Goal: Task Accomplishment & Management: Complete application form

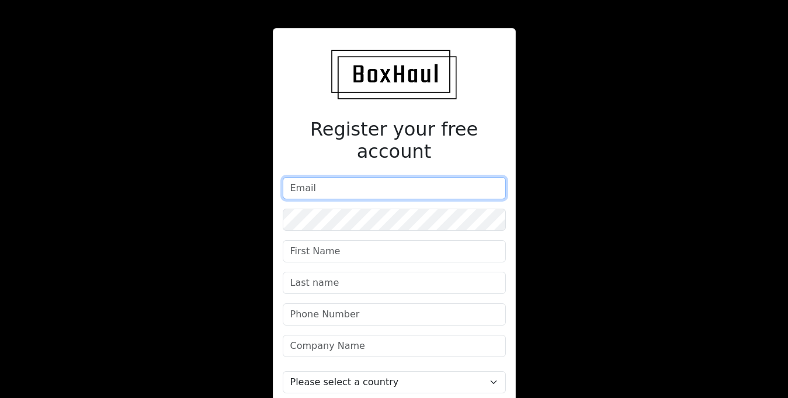
click at [382, 177] on input "email" at bounding box center [394, 188] width 223 height 22
click at [358, 177] on input "email" at bounding box center [394, 188] width 223 height 22
paste input "[EMAIL_ADDRESS][DOMAIN_NAME]"
type input "[EMAIL_ADDRESS][DOMAIN_NAME]"
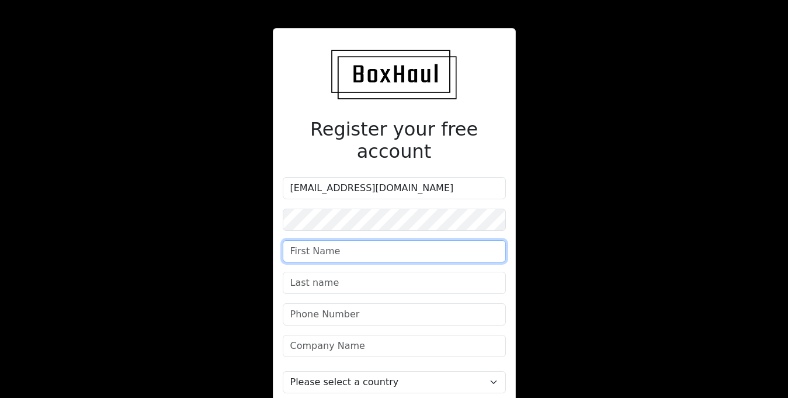
click at [326, 240] on input "text" at bounding box center [394, 251] width 223 height 22
type input "[PERSON_NAME]"
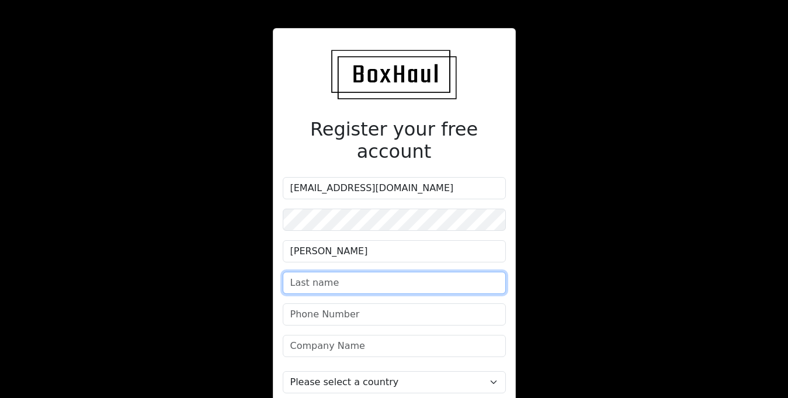
click at [294, 272] on input "text" at bounding box center [394, 283] width 223 height 22
type input "[PERSON_NAME]"
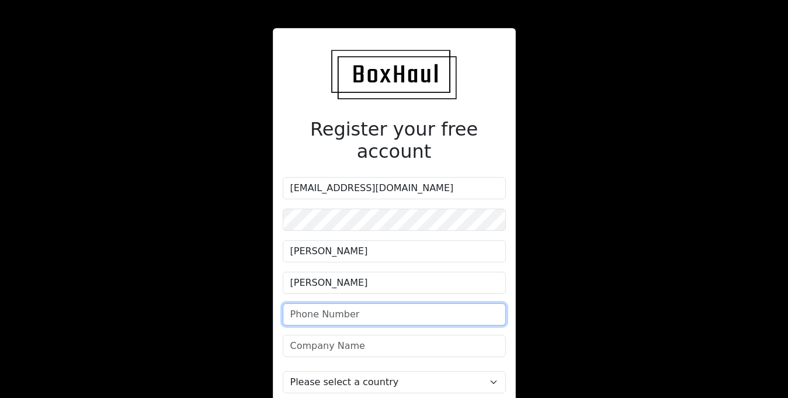
click at [376, 303] on input "phone" at bounding box center [394, 314] width 223 height 22
click at [396, 303] on input "phone" at bounding box center [394, 314] width 223 height 22
click at [407, 303] on input "phone" at bounding box center [394, 314] width 223 height 22
click at [352, 303] on input "phone" at bounding box center [394, 314] width 223 height 22
click at [319, 303] on input "phone" at bounding box center [394, 314] width 223 height 22
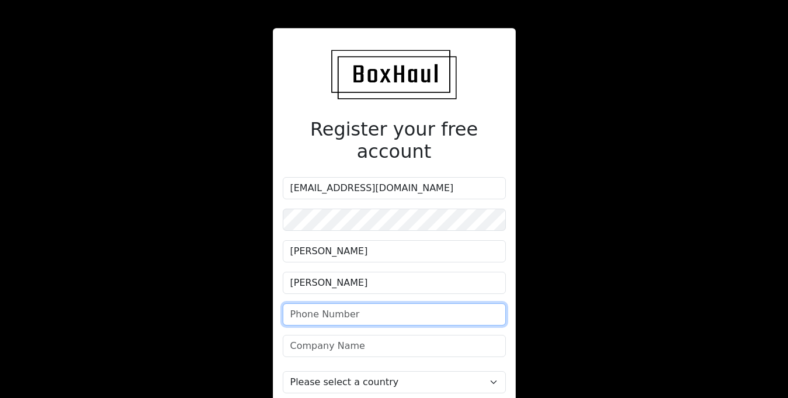
click at [315, 303] on input "phone" at bounding box center [394, 314] width 223 height 22
type input "07771284321"
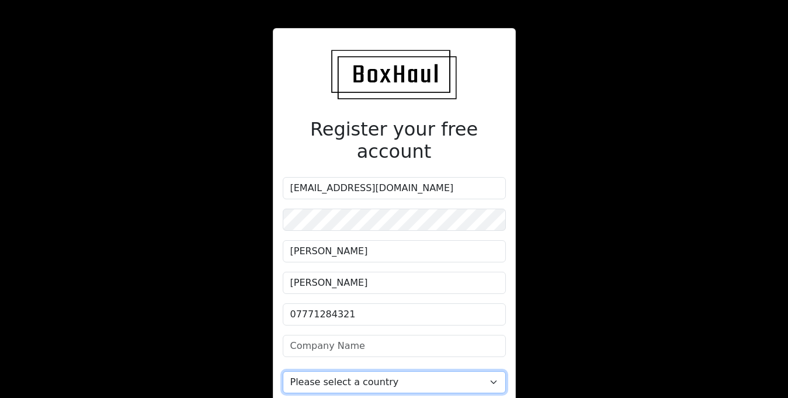
click at [348, 371] on select "Please select a country [GEOGRAPHIC_DATA] [GEOGRAPHIC_DATA] [GEOGRAPHIC_DATA] […" at bounding box center [394, 382] width 223 height 22
select select "[GEOGRAPHIC_DATA]"
click option "[GEOGRAPHIC_DATA]" at bounding box center [0, 0] width 0 height 0
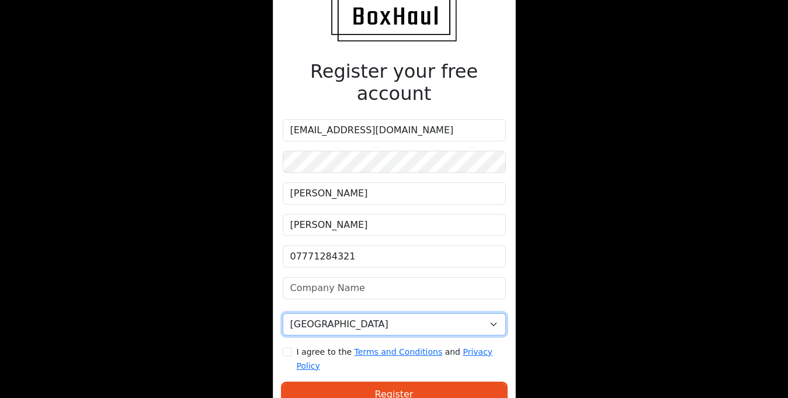
scroll to position [90, 0]
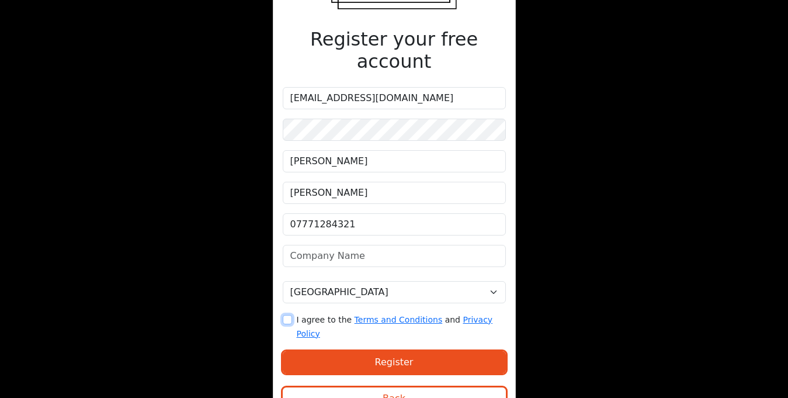
click at [286, 315] on input "I agree to the Terms and Conditions and Privacy Policy" at bounding box center [287, 319] width 9 height 9
checkbox input "true"
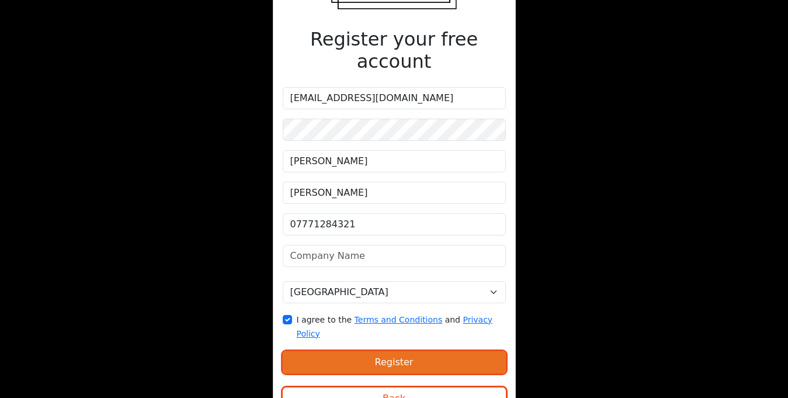
click at [338, 351] on button "Register" at bounding box center [394, 362] width 223 height 22
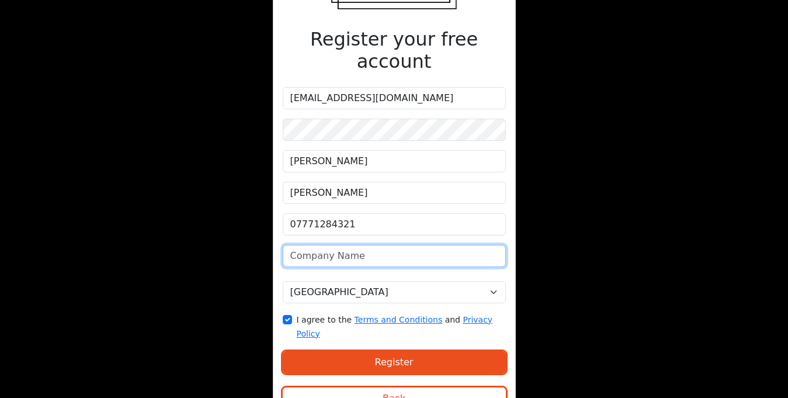
click at [367, 245] on input "text" at bounding box center [394, 256] width 223 height 22
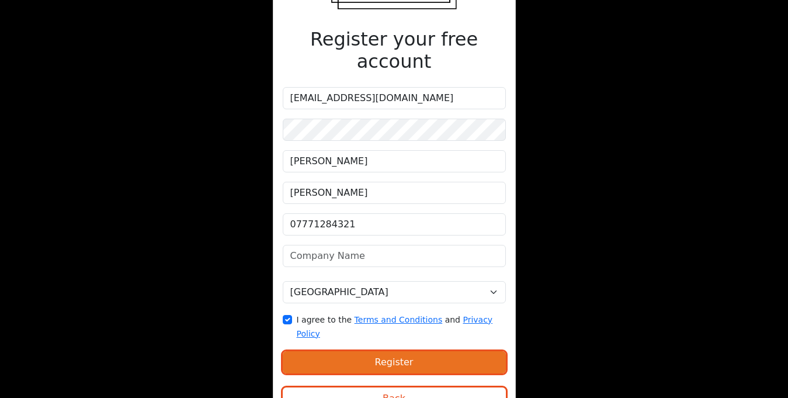
click at [416, 351] on button "Register" at bounding box center [394, 362] width 223 height 22
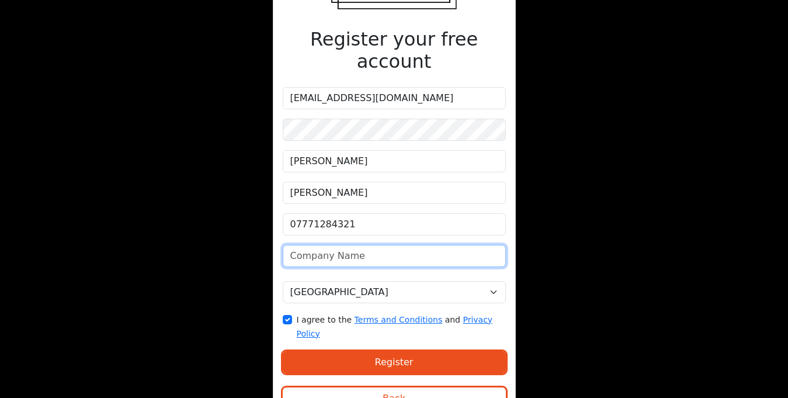
click at [348, 245] on input "text" at bounding box center [394, 256] width 223 height 22
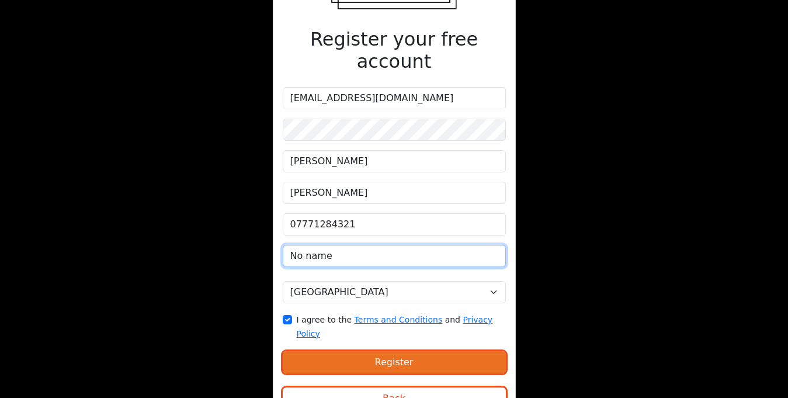
type input "No name"
click at [413, 351] on button "Register" at bounding box center [394, 362] width 223 height 22
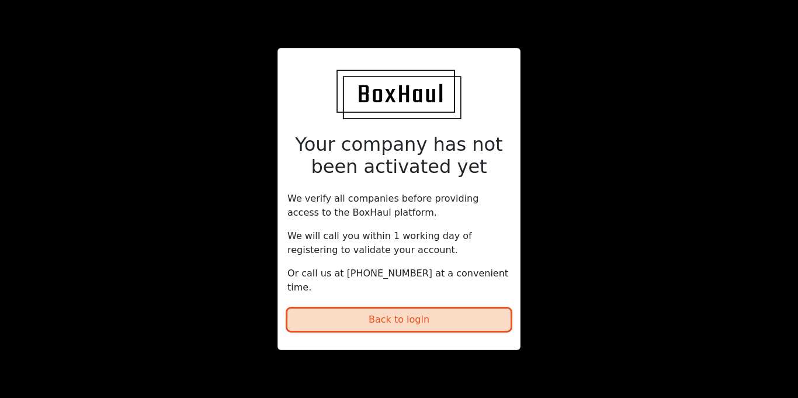
click at [466, 311] on button "Back to login" at bounding box center [399, 320] width 223 height 22
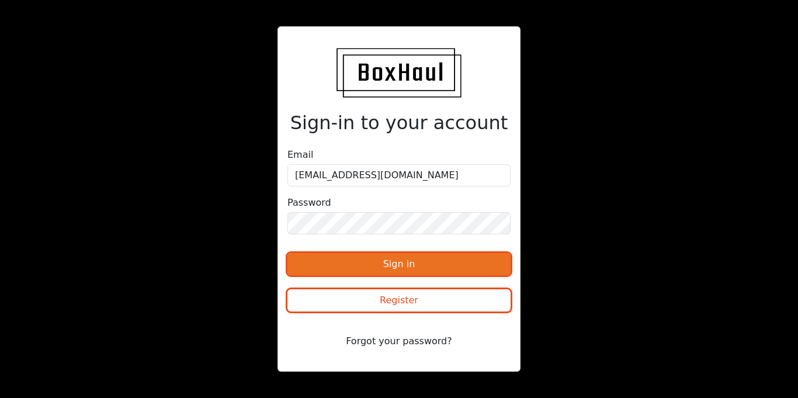
click at [458, 264] on button "Sign in" at bounding box center [399, 264] width 223 height 22
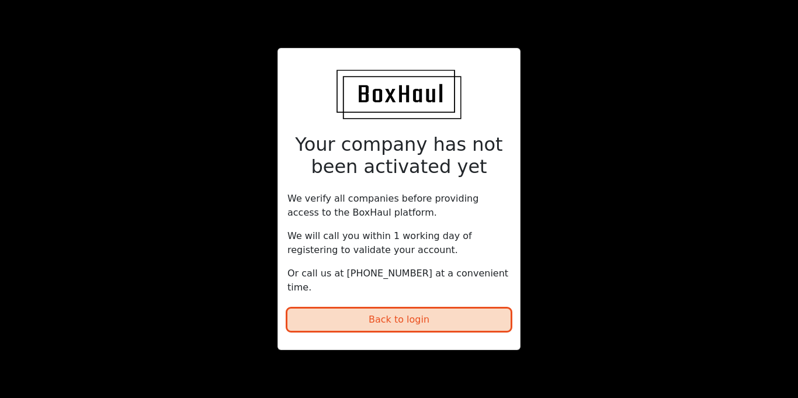
click at [447, 314] on button "Back to login" at bounding box center [399, 320] width 223 height 22
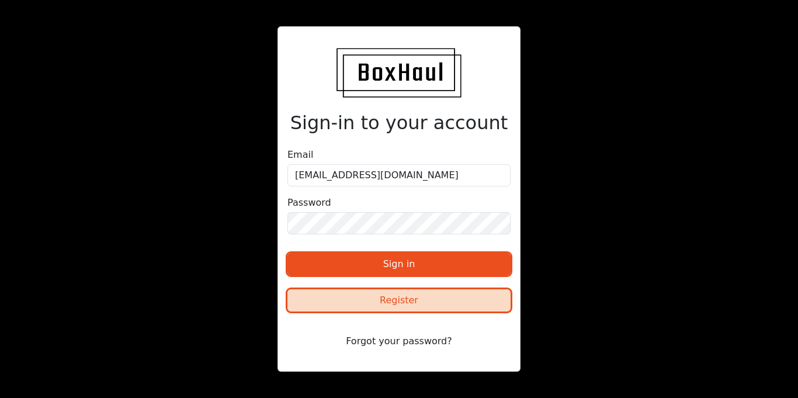
click at [444, 303] on button "Register" at bounding box center [399, 300] width 223 height 22
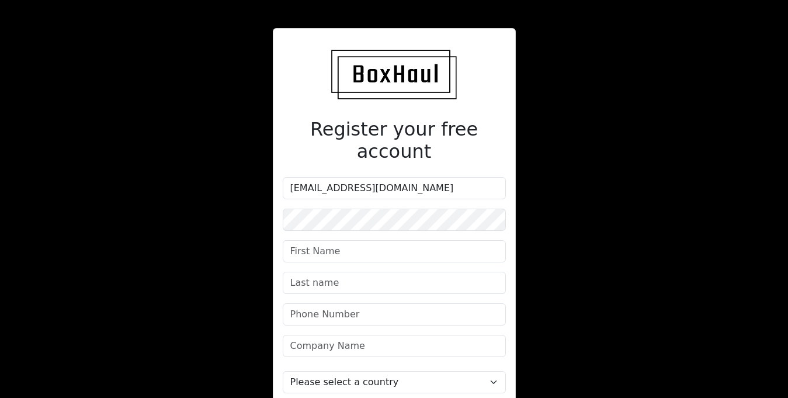
scroll to position [90, 0]
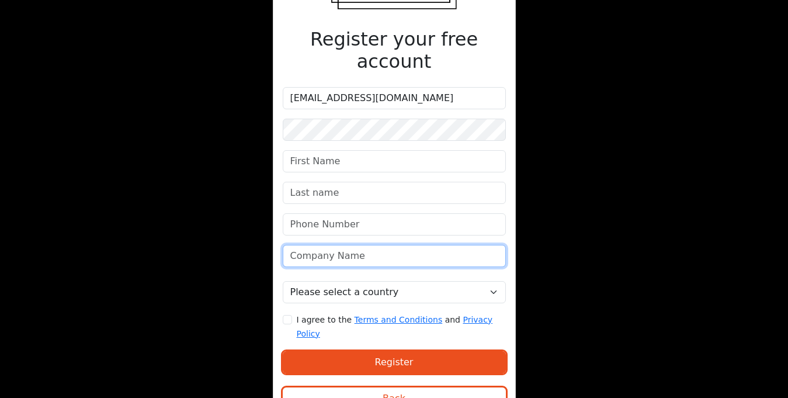
click at [424, 245] on input "text" at bounding box center [394, 256] width 223 height 22
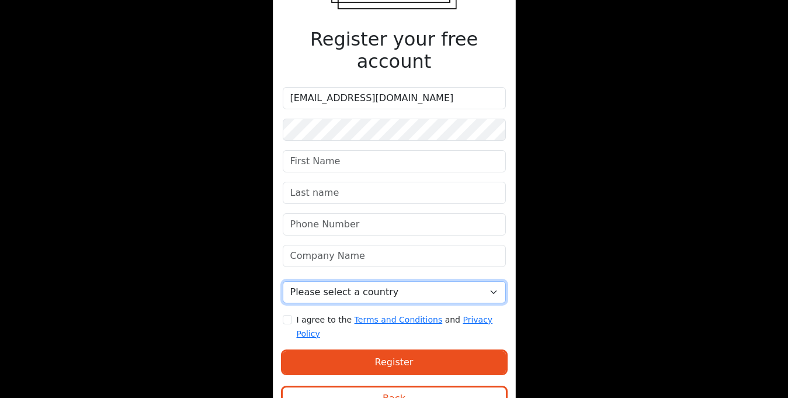
click at [486, 281] on select "Please select a country [GEOGRAPHIC_DATA] [GEOGRAPHIC_DATA] [GEOGRAPHIC_DATA] […" at bounding box center [394, 292] width 223 height 22
select select "[GEOGRAPHIC_DATA]"
click option "[GEOGRAPHIC_DATA]" at bounding box center [0, 0] width 0 height 0
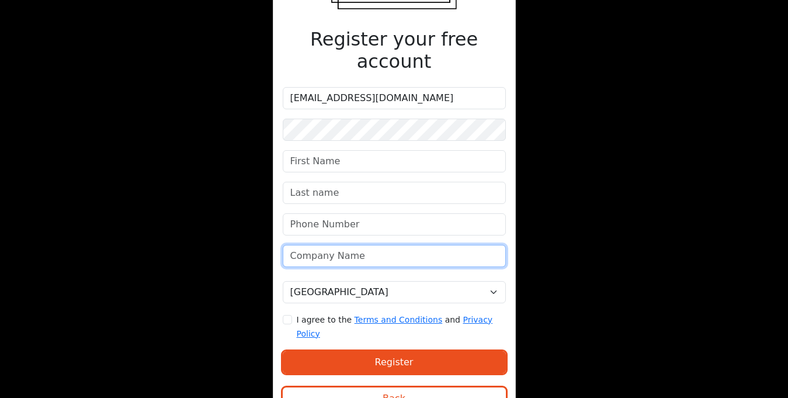
click at [326, 245] on input "text" at bounding box center [394, 256] width 223 height 22
